Goal: Book appointment/travel/reservation

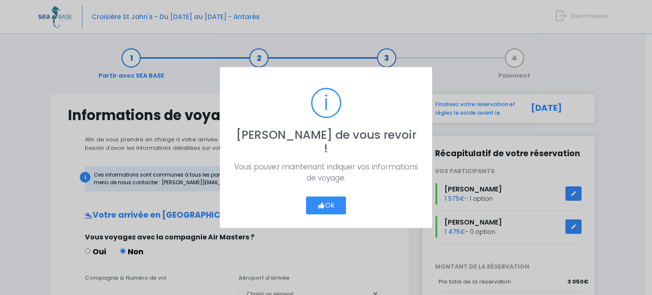
click at [345, 197] on button "Ok" at bounding box center [326, 206] width 40 height 18
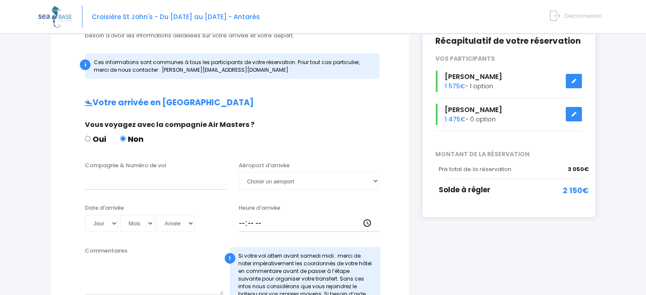
scroll to position [127, 0]
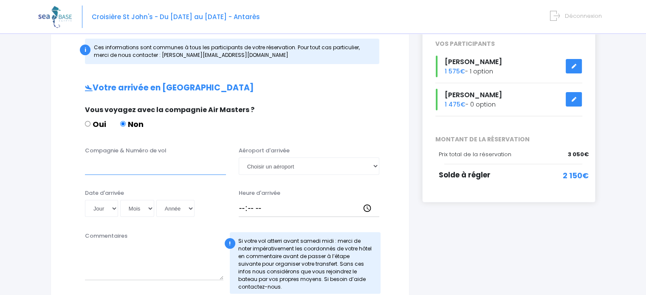
click at [163, 168] on input "Compagnie & Numéro de vol" at bounding box center [155, 166] width 141 height 17
type input "EGYPTAIR"
click at [100, 208] on select "Jour 01 02 03 04 05 06 07 08 09 10 11 12 13 14 15 16 17 18 19 20 21 22 23 24 25…" at bounding box center [101, 208] width 33 height 17
select select "06"
click at [85, 200] on select "Jour 01 02 03 04 05 06 07 08 09 10 11 12 13 14 15 16 17 18 19 20 21 22 23 24 25…" at bounding box center [101, 208] width 33 height 17
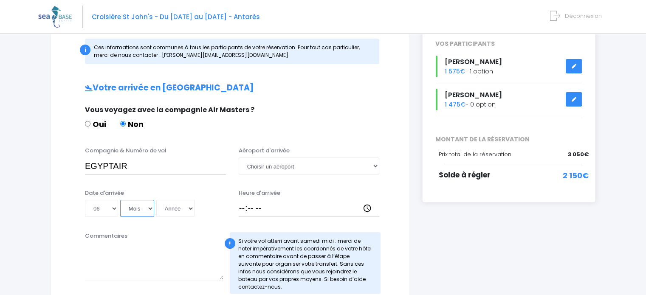
click at [129, 209] on select "Mois 01 02 03 04 05 06 07 08 09 10 11 12" at bounding box center [137, 208] width 34 height 17
select select "12"
click at [120, 200] on select "Mois 01 02 03 04 05 06 07 08 09 10 11 12" at bounding box center [137, 208] width 34 height 17
click at [173, 206] on select "Année 2045 2044 2043 2042 2041 2040 2039 2038 2037 2036 2035 2034 2033 2032 203…" at bounding box center [175, 208] width 38 height 17
select select "2025"
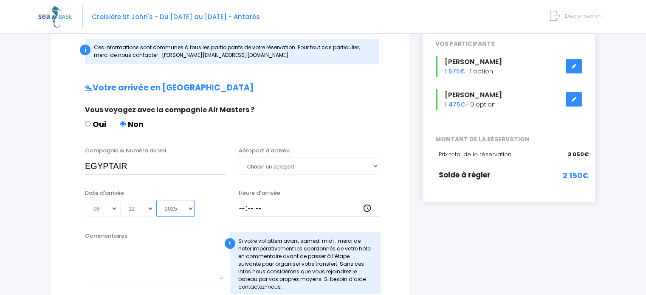
click at [156, 200] on select "Année 2045 2044 2043 2042 2041 2040 2039 2038 2037 2036 2035 2034 2033 2032 203…" at bounding box center [175, 208] width 38 height 17
type input "2025-12-06"
click at [292, 170] on select "Choisir un aéroport Hurghada Marsa Alam" at bounding box center [309, 166] width 141 height 17
select select "Hurghada"
click at [239, 158] on select "Choisir un aéroport Hurghada Marsa Alam" at bounding box center [309, 166] width 141 height 17
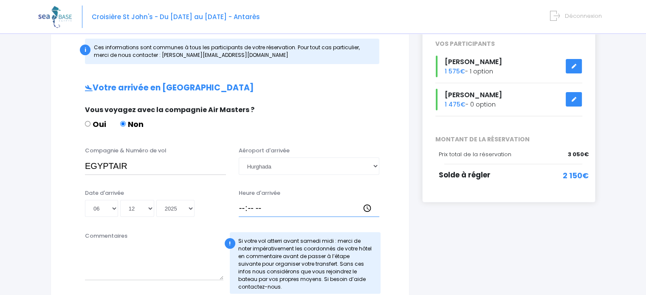
click at [284, 208] on input "Heure d'arrivée" at bounding box center [309, 208] width 141 height 17
type input "07:15"
click at [211, 235] on div "Commentaires" at bounding box center [154, 263] width 151 height 62
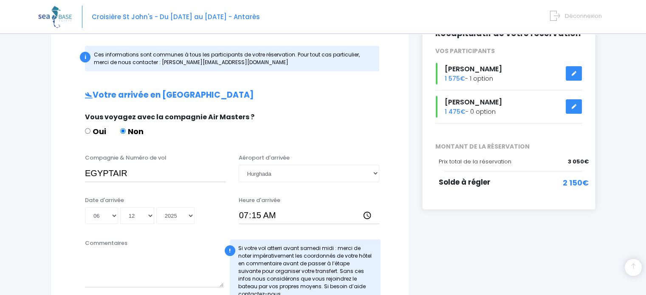
scroll to position [114, 0]
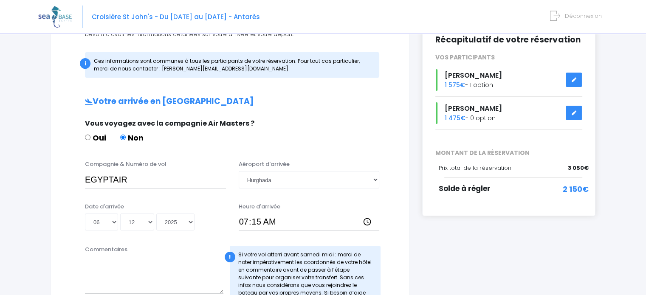
click at [431, 232] on div "i Finalisez votre réservation et réglez le solde avant le 07/10/2025 Récapitula…" at bounding box center [509, 292] width 186 height 624
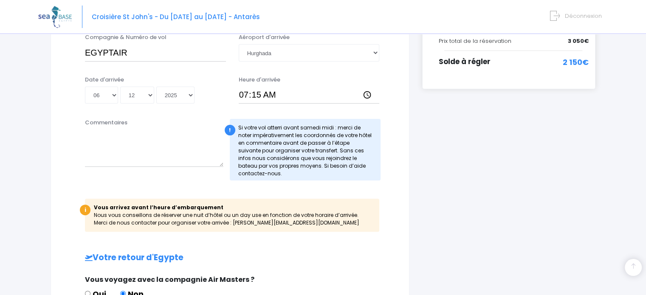
scroll to position [241, 0]
click at [361, 146] on div "! Si votre vol atterri avant samedi midi : merci de noter impérativement les co…" at bounding box center [305, 149] width 151 height 62
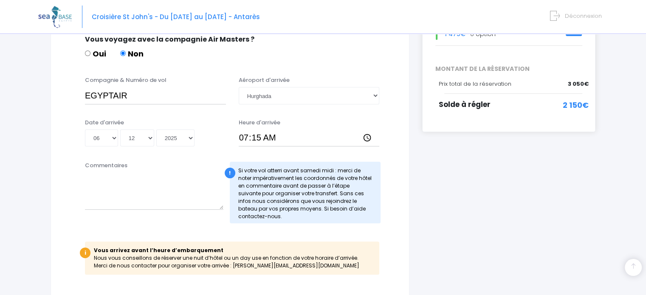
scroll to position [213, 0]
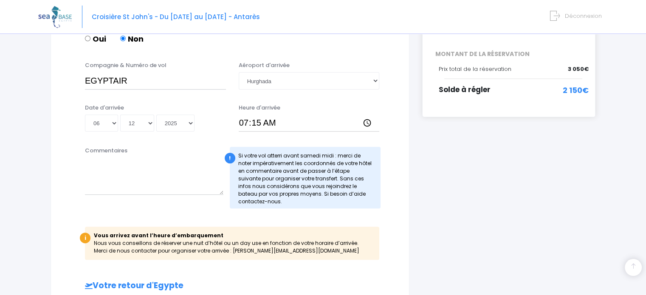
click at [346, 235] on div "i Vous arrivez avant l’heure d’embarquement Nous vous conseillons de réserver u…" at bounding box center [232, 243] width 294 height 33
click at [174, 180] on textarea "Commentaires" at bounding box center [154, 176] width 138 height 37
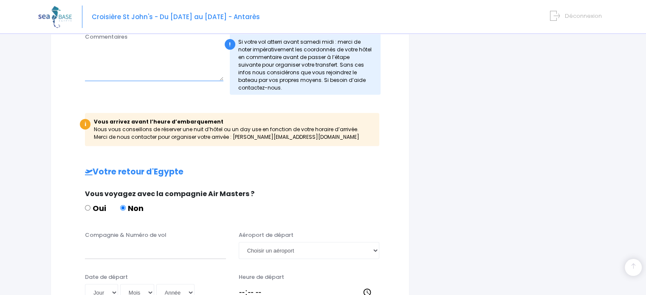
scroll to position [340, 0]
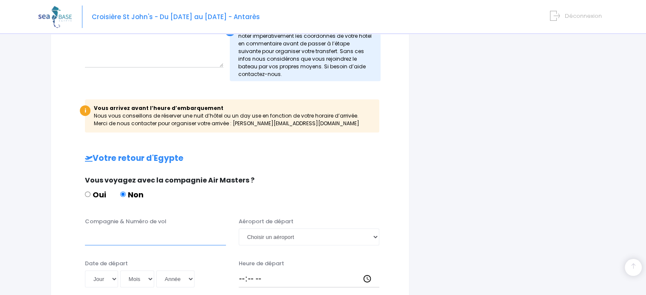
click at [99, 242] on input "Compagnie & Numéro de vol" at bounding box center [155, 236] width 141 height 17
type input "TURKISH AIRLINES"
click at [95, 276] on select "Jour 01 02 03 04 05 06 07 08 09 10 11 12 13 14 15 16 17 18 19 20 21 22 23 24 25…" at bounding box center [101, 278] width 33 height 17
select select "13"
click at [85, 270] on select "Jour 01 02 03 04 05 06 07 08 09 10 11 12 13 14 15 16 17 18 19 20 21 22 23 24 25…" at bounding box center [101, 278] width 33 height 17
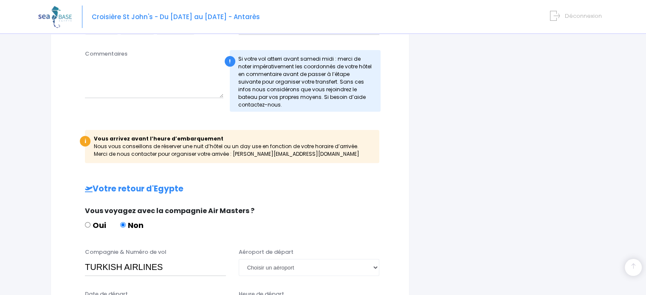
scroll to position [255, 0]
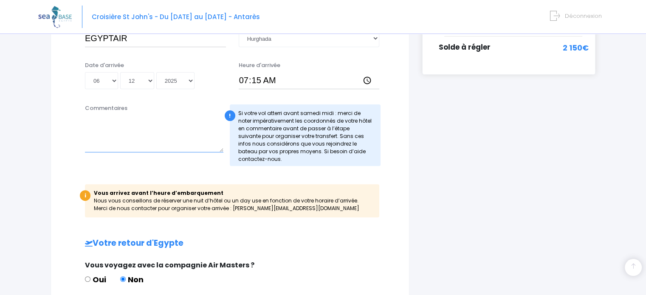
drag, startPoint x: 158, startPoint y: 131, endPoint x: 145, endPoint y: 131, distance: 13.2
click at [158, 131] on textarea "Commentaires" at bounding box center [154, 133] width 138 height 37
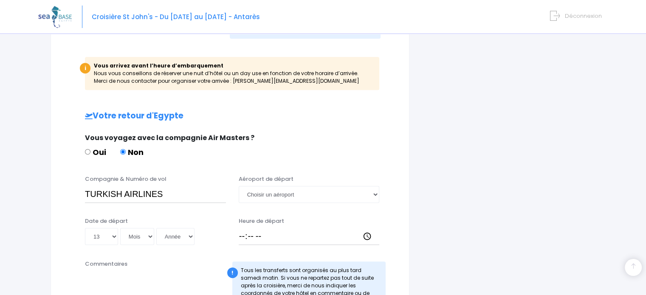
scroll to position [425, 0]
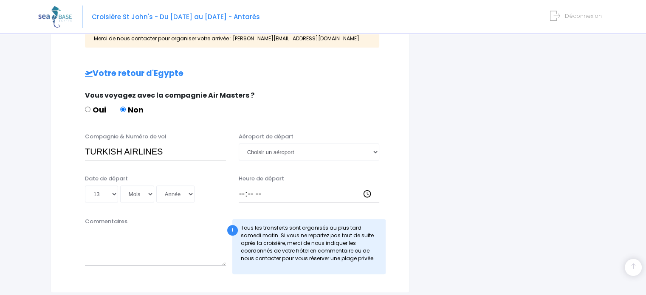
type textarea "HOTEL SHELL [GEOGRAPHIC_DATA]"
click at [137, 192] on select "Mois 01 02 03 04 05 06 07 08 09 10 11 12" at bounding box center [137, 194] width 34 height 17
click at [143, 186] on select "Mois 01 02 03 04 05 06 07 08 09 10 11 12" at bounding box center [137, 194] width 34 height 17
click at [135, 197] on select "Mois 01 02 03 04 05 06 07 08 09 10 11 12" at bounding box center [137, 194] width 34 height 17
click at [120, 186] on select "Mois 01 02 03 04 05 06 07 08 09 10 11 12" at bounding box center [137, 194] width 34 height 17
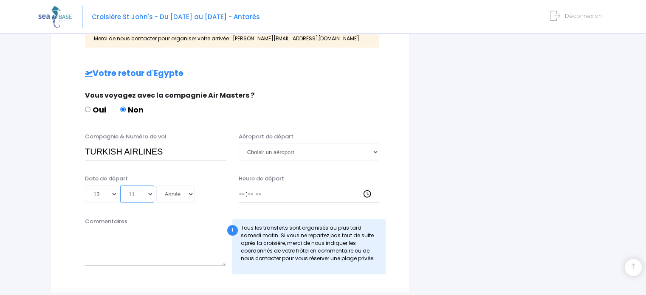
click at [136, 192] on select "Mois 01 02 03 04 05 06 07 08 09 10 11 12" at bounding box center [137, 194] width 34 height 17
select select "12"
click at [120, 186] on select "Mois 01 02 03 04 05 06 07 08 09 10 11 12" at bounding box center [137, 194] width 34 height 17
click at [168, 189] on select "Année 2045 2044 2043 2042 2041 2040 2039 2038 2037 2036 2035 2034 2033 2032 203…" at bounding box center [175, 194] width 38 height 17
select select "2025"
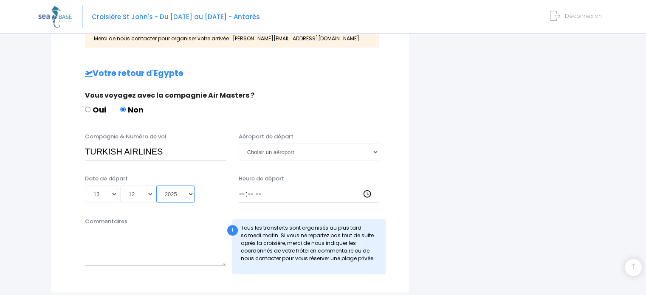
click at [156, 186] on select "Année 2045 2044 2043 2042 2041 2040 2039 2038 2037 2036 2035 2034 2033 2032 203…" at bounding box center [175, 194] width 38 height 17
type input "2025-12-13"
click at [250, 192] on input "Heure de départ" at bounding box center [309, 194] width 141 height 17
click at [242, 192] on input "Heure de départ" at bounding box center [309, 194] width 141 height 17
click at [277, 151] on select "Choisir un aéroport Hurghada Marsa Alam" at bounding box center [309, 152] width 141 height 17
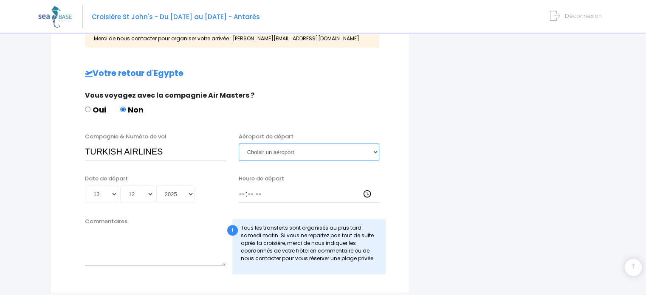
select select "Hurghada"
click at [239, 144] on select "Choisir un aéroport Hurghada Marsa Alam" at bounding box center [309, 152] width 141 height 17
click at [236, 191] on div "Heure de départ" at bounding box center [309, 189] width 154 height 28
click at [246, 191] on input "Heure de départ" at bounding box center [309, 194] width 141 height 17
click at [242, 194] on input "Heure de départ" at bounding box center [309, 194] width 141 height 17
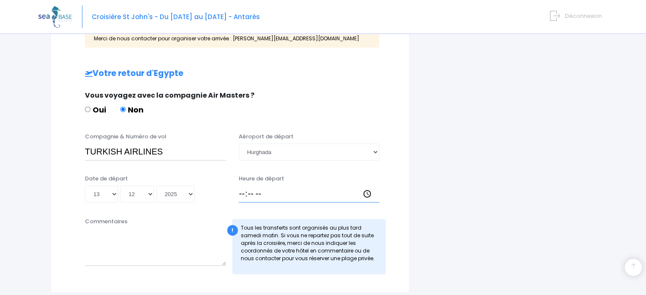
click at [367, 193] on input "Heure de départ" at bounding box center [309, 194] width 141 height 17
type input "05:00"
click at [299, 175] on div "Heure de départ 05:00" at bounding box center [309, 189] width 154 height 28
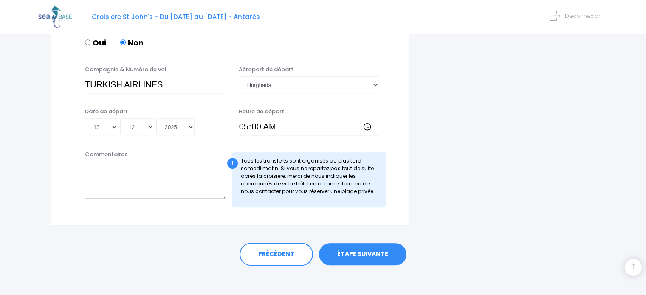
scroll to position [496, 0]
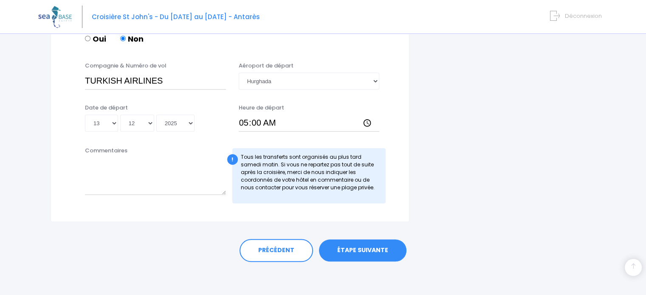
click at [360, 254] on link "ÉTAPE SUIVANTE" at bounding box center [362, 250] width 87 height 22
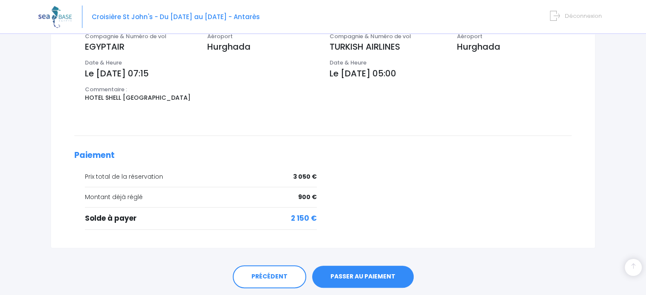
scroll to position [340, 0]
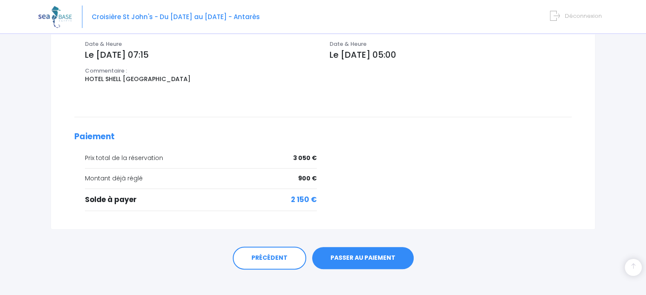
click at [367, 258] on link "PASSER AU PAIEMENT" at bounding box center [362, 258] width 101 height 22
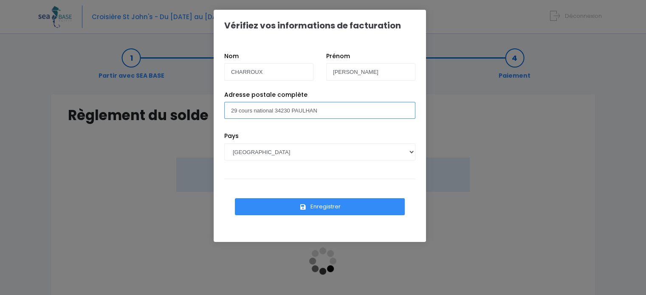
click at [329, 111] on input "29 cours national 34230 PAULHAN" at bounding box center [319, 110] width 191 height 17
drag, startPoint x: 326, startPoint y: 111, endPoint x: 220, endPoint y: 113, distance: 105.7
click at [220, 113] on div "Adresse postale complète 29 cours national 34230 PAULHAN" at bounding box center [320, 111] width 204 height 42
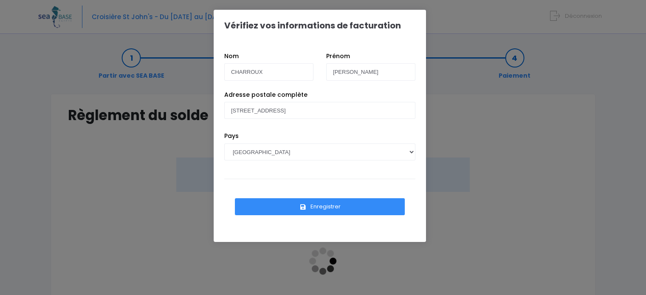
click at [344, 95] on div "Adresse postale complète 3 TER RUE DES CHASSEURS" at bounding box center [320, 111] width 204 height 42
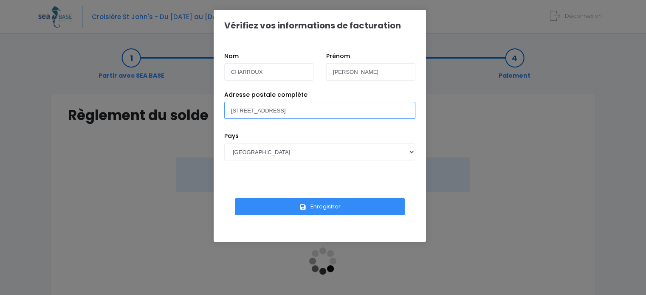
click at [360, 104] on input "3 TER RUE DES CHASSEURS" at bounding box center [319, 110] width 191 height 17
type input "3 TER RUE DES CHASSEURS 34490 MURVIEL LES BEZIERS"
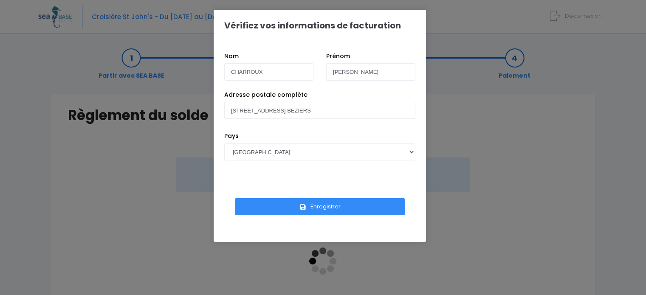
click at [339, 207] on button "Enregistrer" at bounding box center [320, 206] width 170 height 17
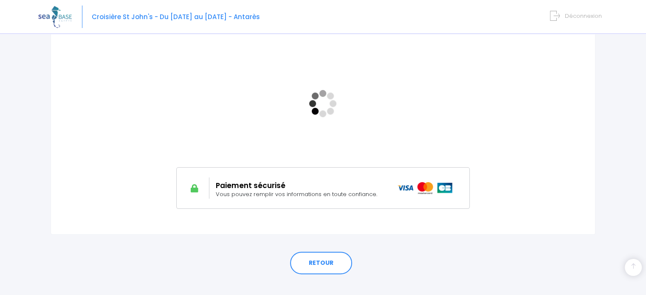
scroll to position [170, 0]
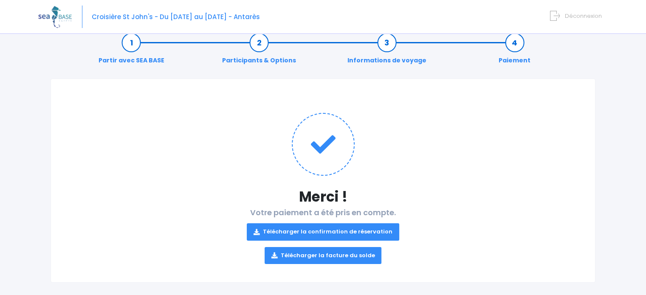
scroll to position [23, 0]
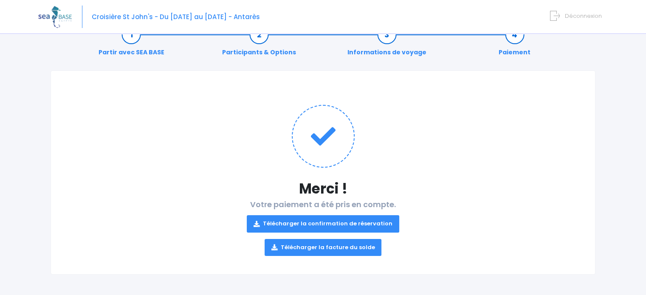
click at [329, 225] on link "Télécharger la confirmation de réservation" at bounding box center [323, 223] width 152 height 17
click at [324, 249] on link "Télécharger la facture du solde" at bounding box center [323, 247] width 117 height 17
click at [331, 248] on link "Télécharger la facture du solde" at bounding box center [323, 247] width 117 height 17
